Goal: Transaction & Acquisition: Purchase product/service

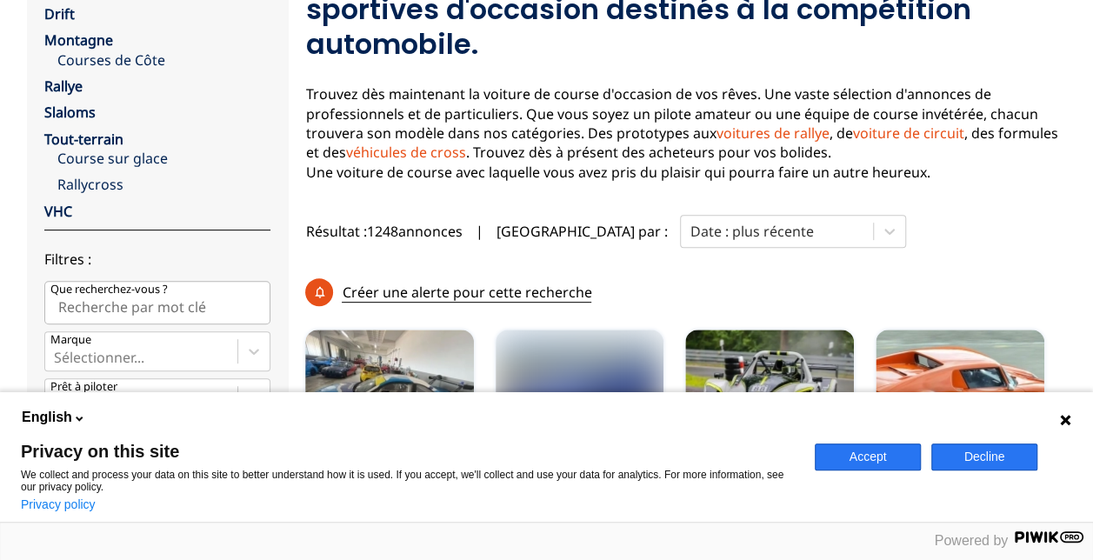
scroll to position [291, 0]
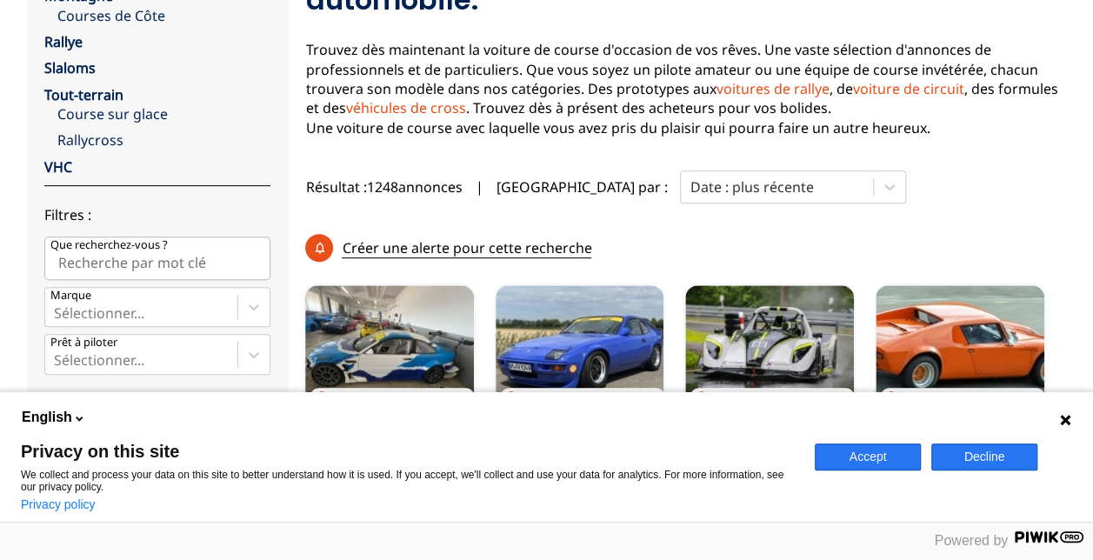
click at [881, 455] on button "Accept" at bounding box center [867, 456] width 106 height 27
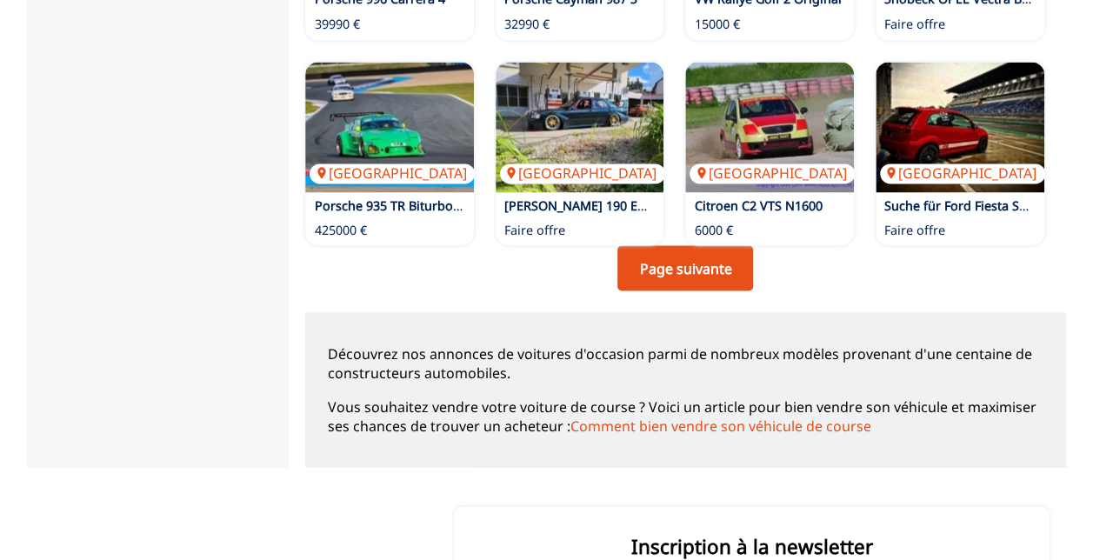
scroll to position [1280, 0]
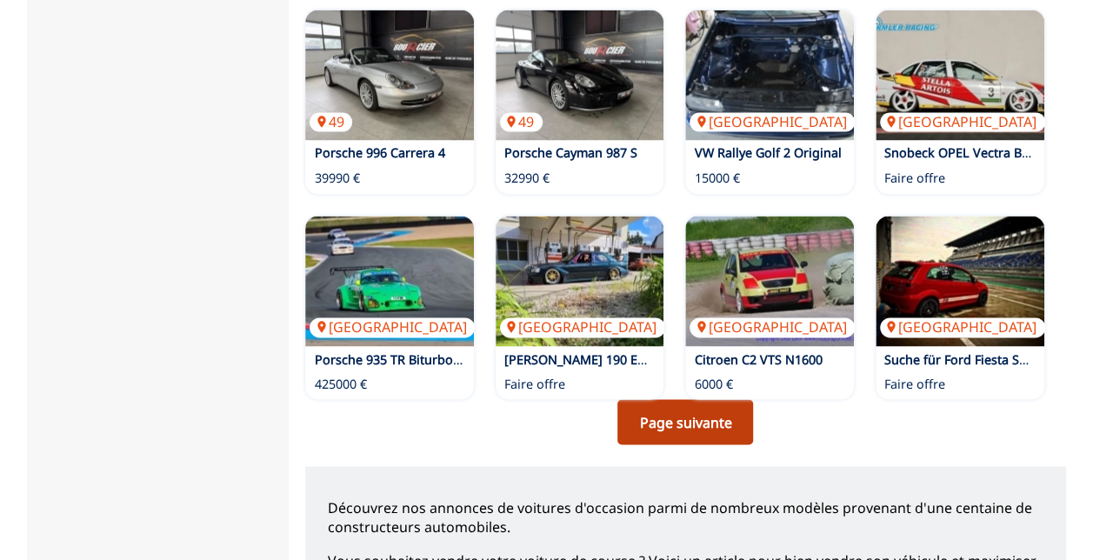
click at [691, 419] on link "Page suivante" at bounding box center [685, 421] width 136 height 45
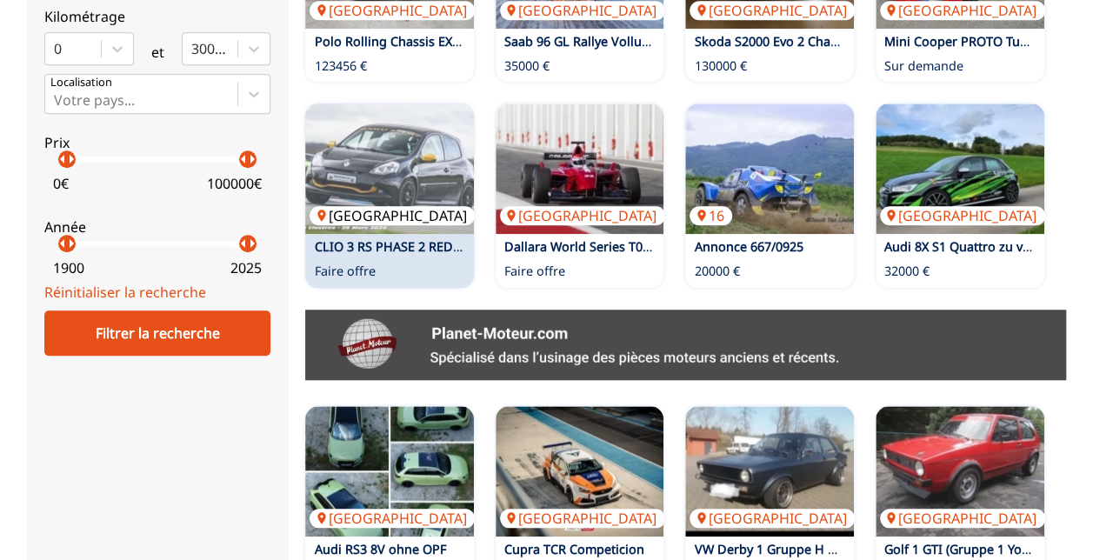
scroll to position [669, 0]
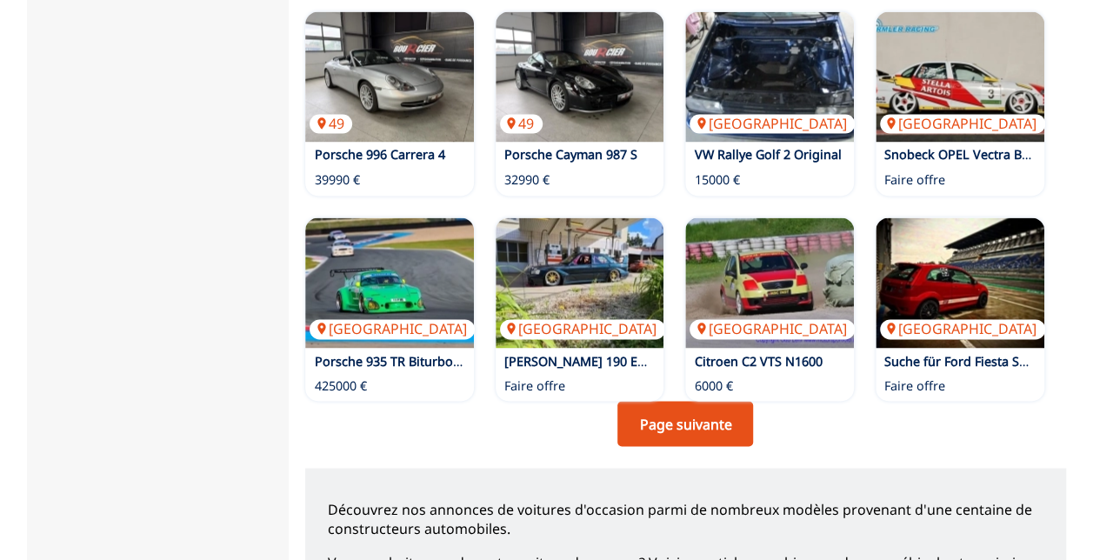
scroll to position [1280, 0]
